Goal: Transaction & Acquisition: Purchase product/service

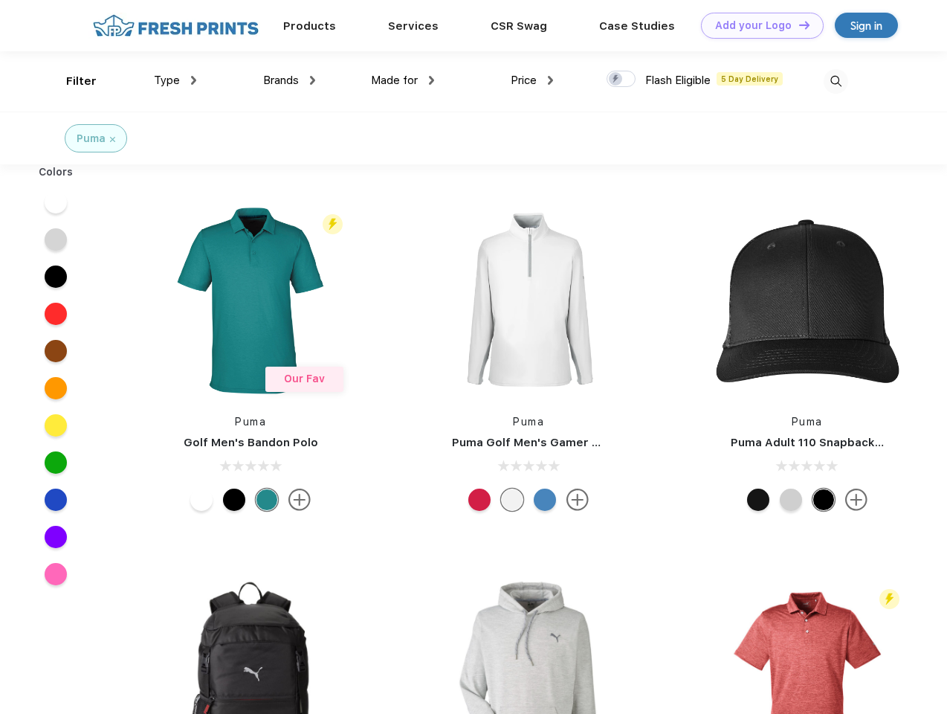
click at [757, 25] on link "Add your Logo Design Tool" at bounding box center [762, 26] width 123 height 26
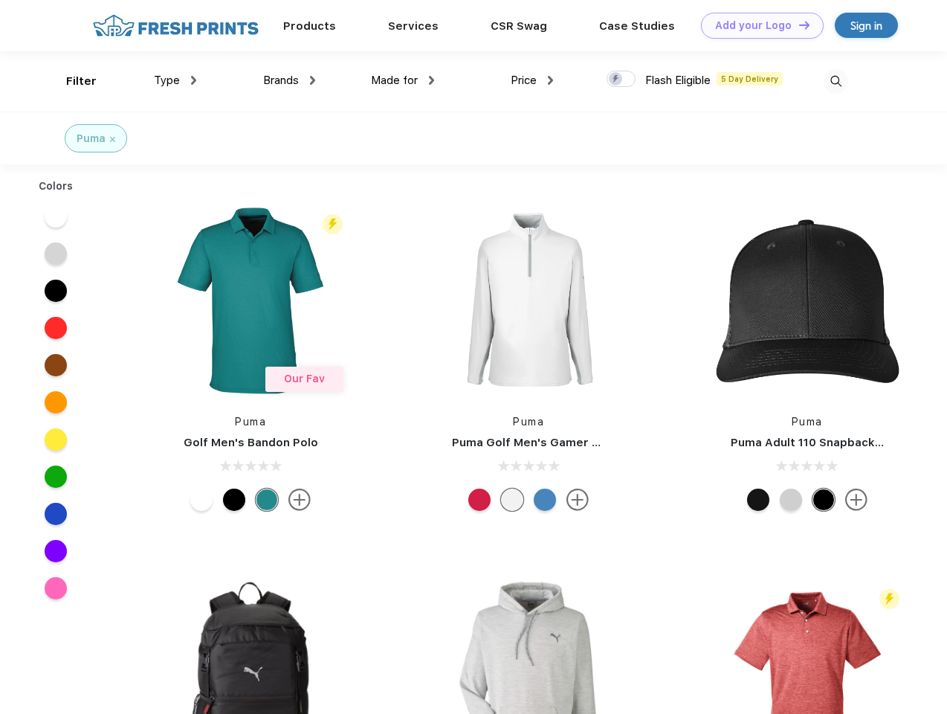
click at [0, 0] on div "Design Tool" at bounding box center [0, 0] width 0 height 0
click at [798, 25] on link "Add your Logo Design Tool" at bounding box center [762, 26] width 123 height 26
click at [71, 81] on div "Filter" at bounding box center [81, 81] width 30 height 17
click at [175, 80] on span "Type" at bounding box center [167, 80] width 26 height 13
click at [289, 80] on span "Brands" at bounding box center [281, 80] width 36 height 13
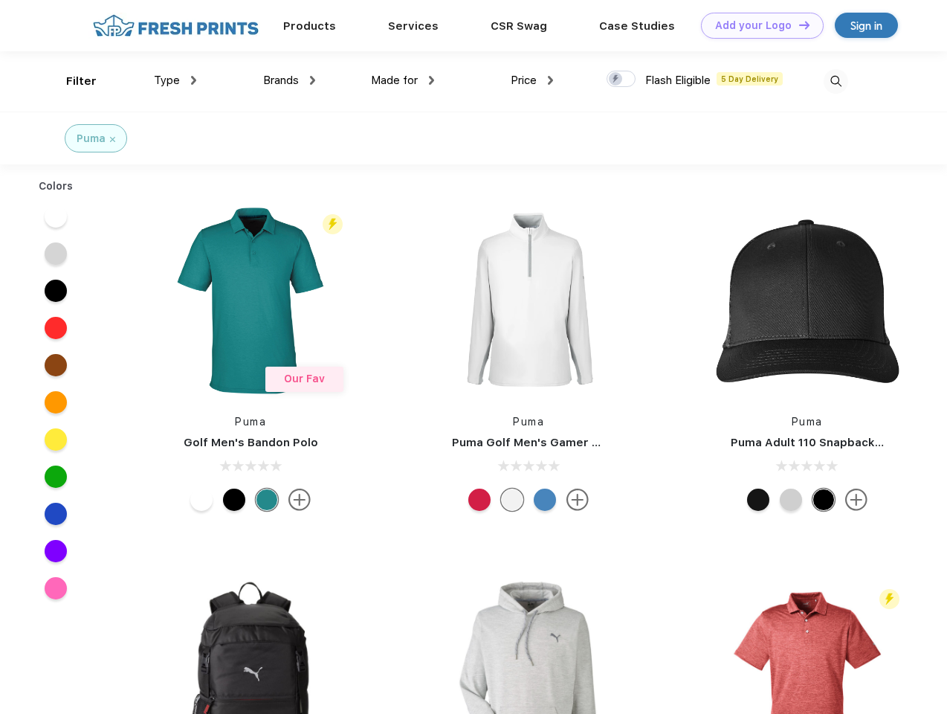
click at [403, 80] on span "Made for" at bounding box center [394, 80] width 47 height 13
click at [532, 80] on span "Price" at bounding box center [524, 80] width 26 height 13
click at [621, 80] on div at bounding box center [621, 79] width 29 height 16
click at [616, 80] on input "checkbox" at bounding box center [612, 75] width 10 height 10
click at [836, 81] on img at bounding box center [836, 81] width 25 height 25
